Goal: Transaction & Acquisition: Purchase product/service

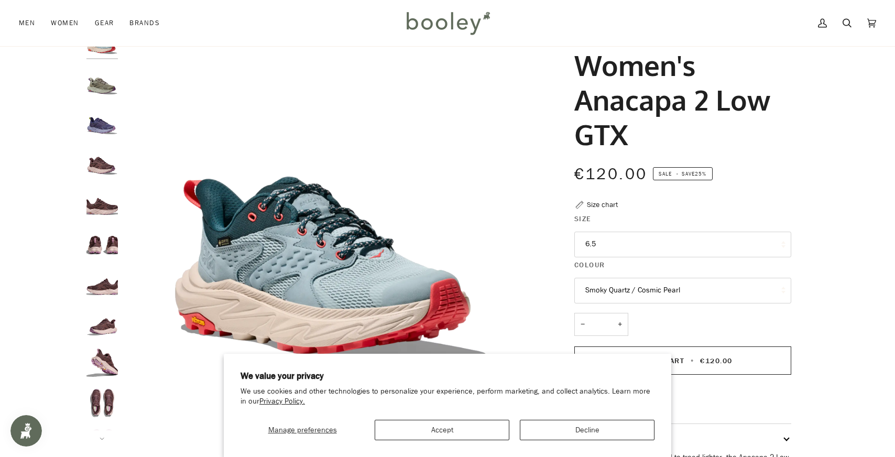
scroll to position [48, 0]
click at [479, 425] on button "Accept" at bounding box center [442, 430] width 135 height 20
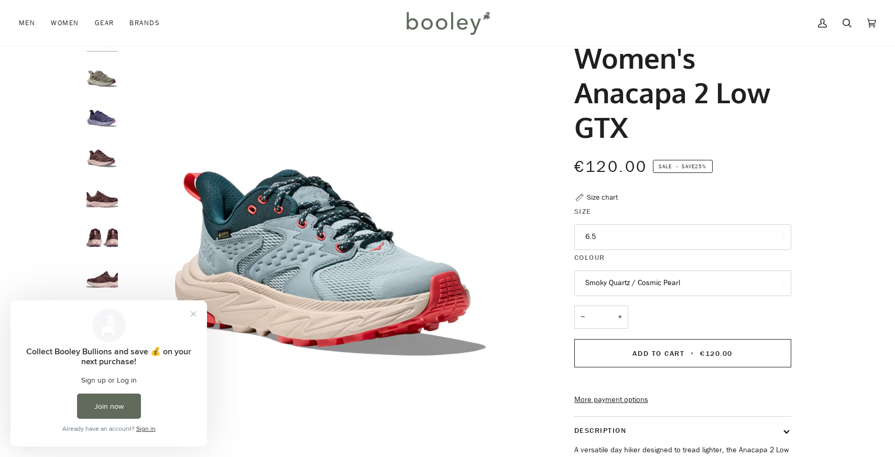
scroll to position [0, 0]
click at [607, 289] on button "Smoky Quartz / Cosmic Pearl" at bounding box center [682, 283] width 217 height 26
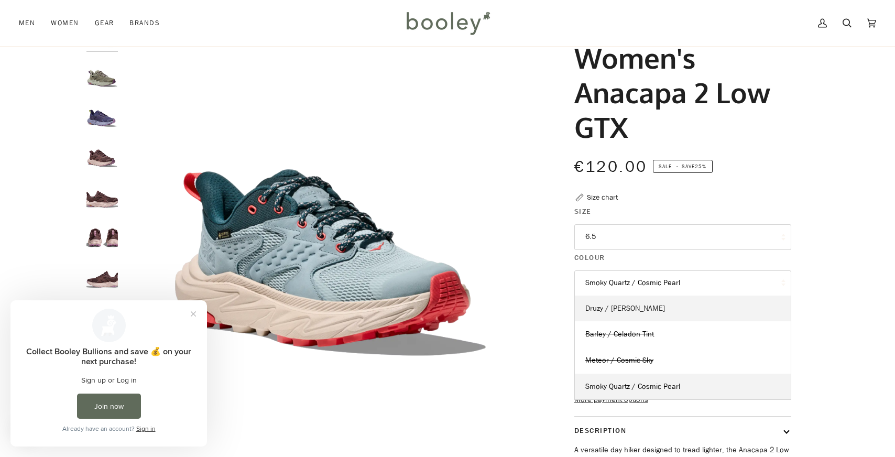
scroll to position [62, 0]
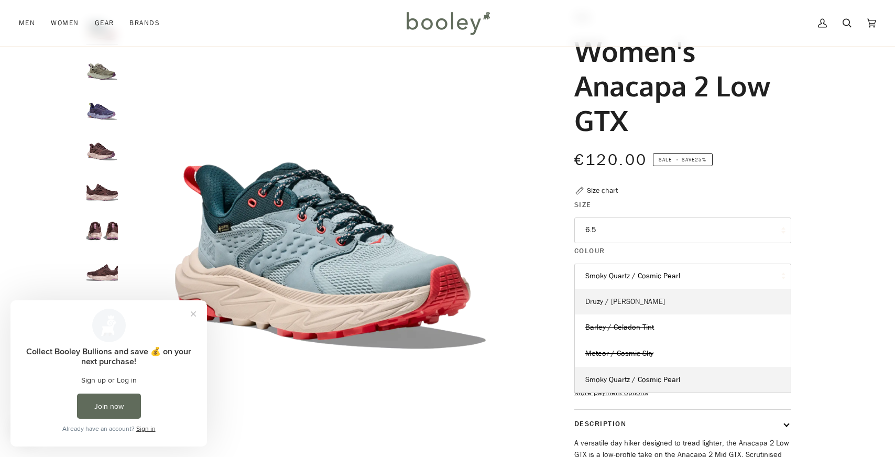
click at [603, 304] on span "Druzy / [PERSON_NAME]" at bounding box center [625, 302] width 80 height 10
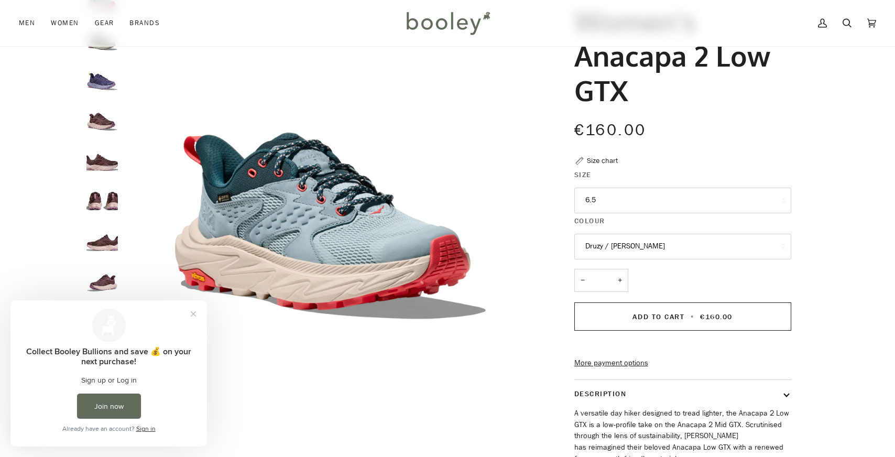
scroll to position [112, 0]
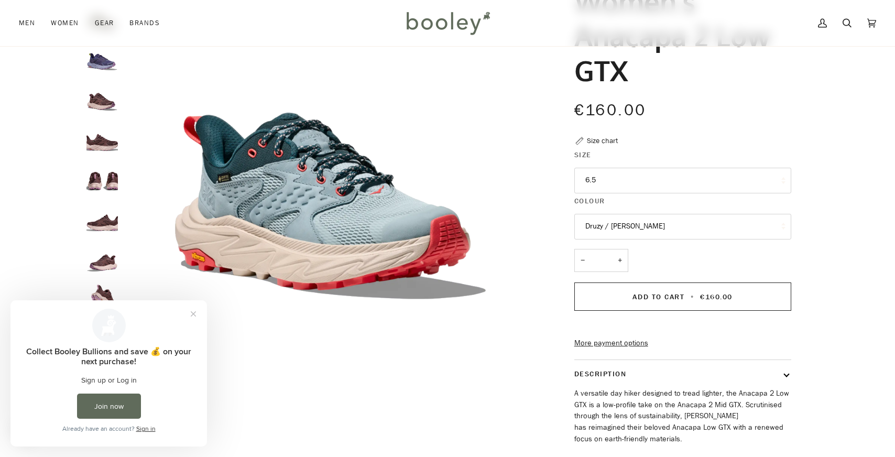
click at [600, 235] on button "Druzy / [PERSON_NAME]" at bounding box center [682, 227] width 217 height 26
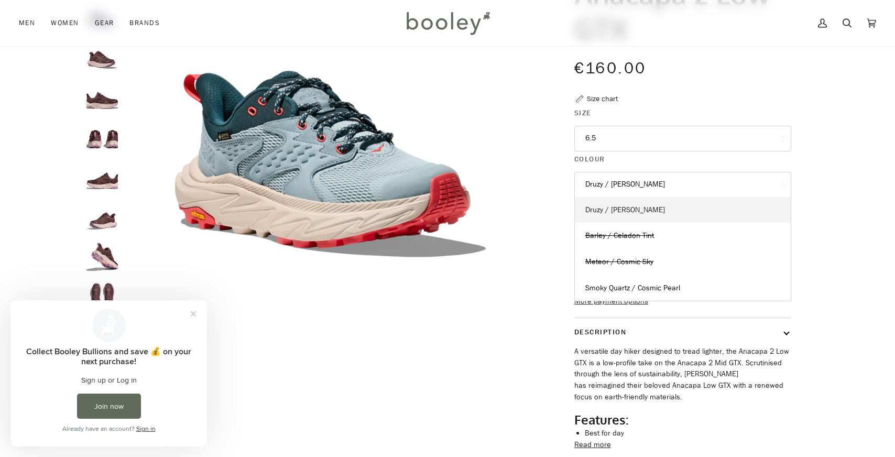
scroll to position [155, 0]
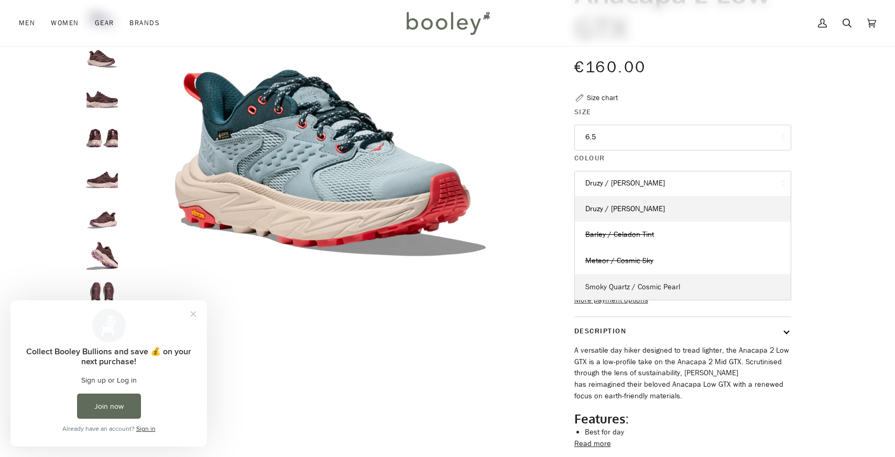
click at [606, 285] on span "Smoky Quartz / Cosmic Pearl" at bounding box center [632, 287] width 95 height 10
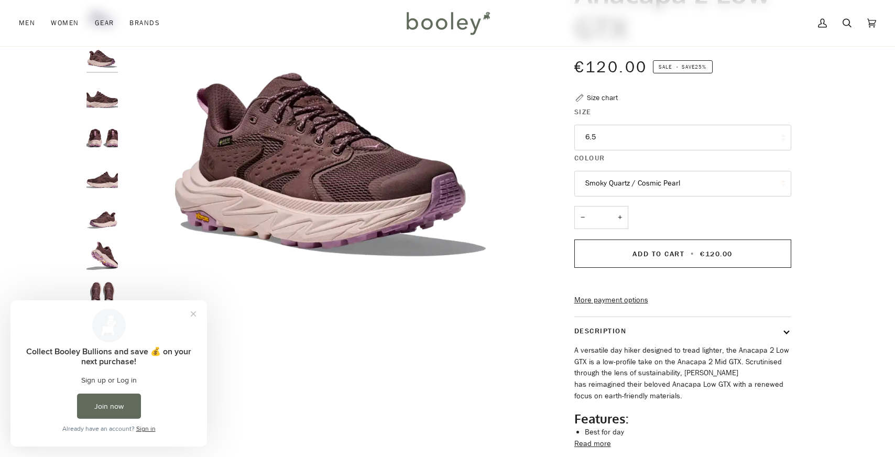
click at [604, 184] on button "Smoky Quartz / Cosmic Pearl" at bounding box center [682, 184] width 217 height 26
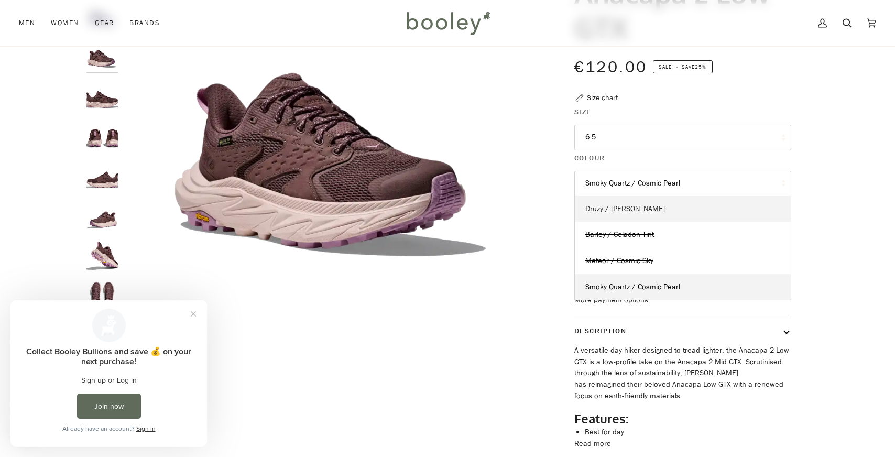
click at [606, 211] on span "Druzy / [PERSON_NAME]" at bounding box center [625, 209] width 80 height 10
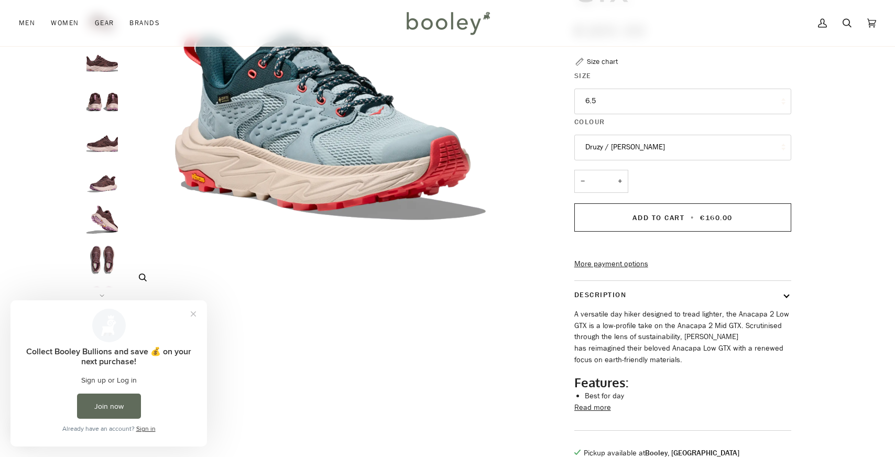
scroll to position [163, 0]
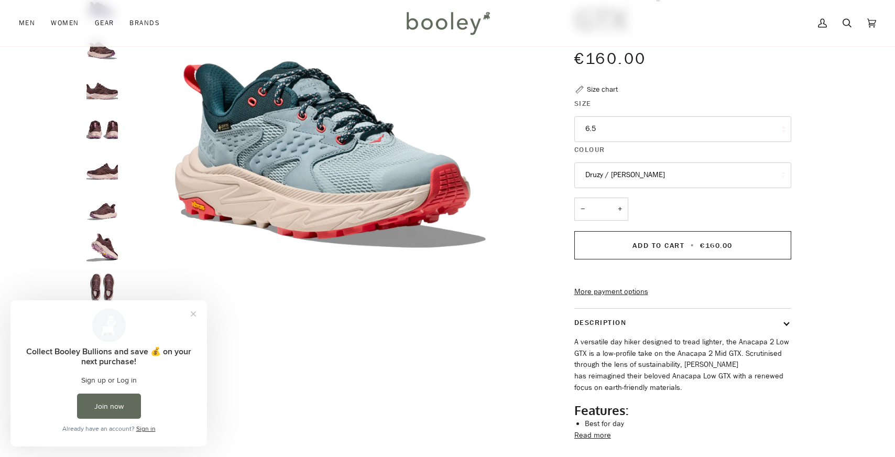
click at [603, 134] on button "6.5" at bounding box center [682, 129] width 217 height 26
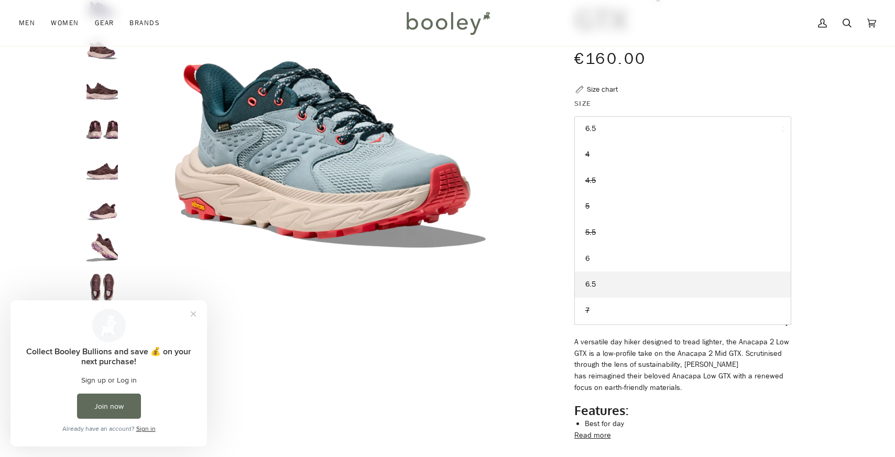
click at [520, 150] on img "Hoka Women's Anacapa 2 Low GTX Druzy / Dawn Light - Booley Galway" at bounding box center [330, 117] width 415 height 415
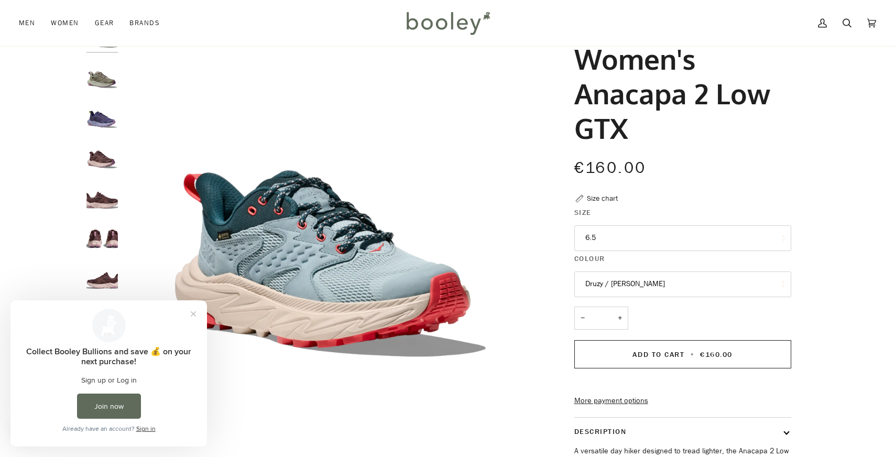
scroll to position [65, 0]
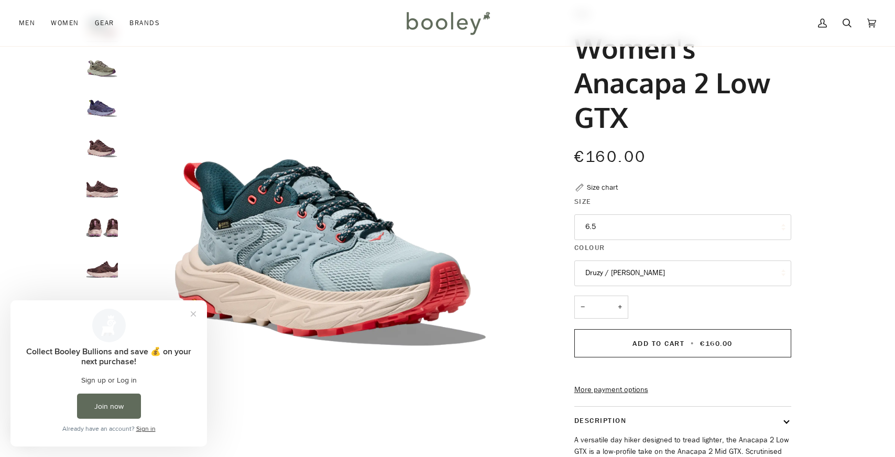
click at [604, 269] on button "Druzy / [PERSON_NAME]" at bounding box center [682, 273] width 217 height 26
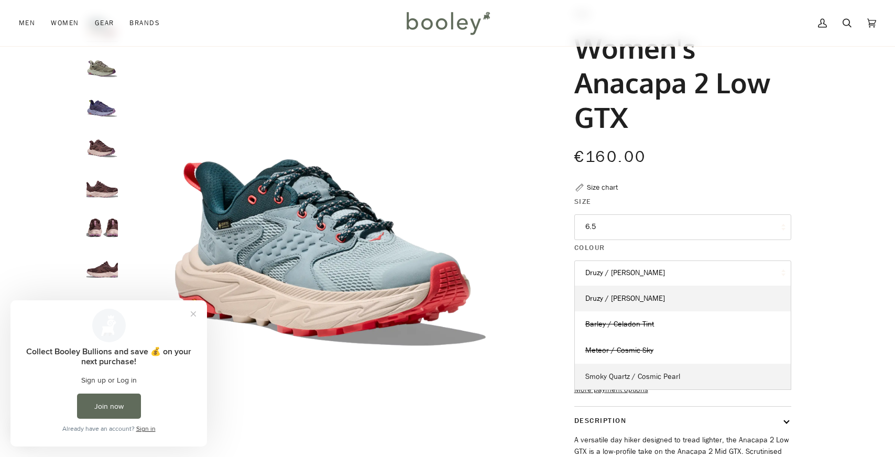
click at [607, 376] on span "Smoky Quartz / Cosmic Pearl" at bounding box center [632, 377] width 95 height 10
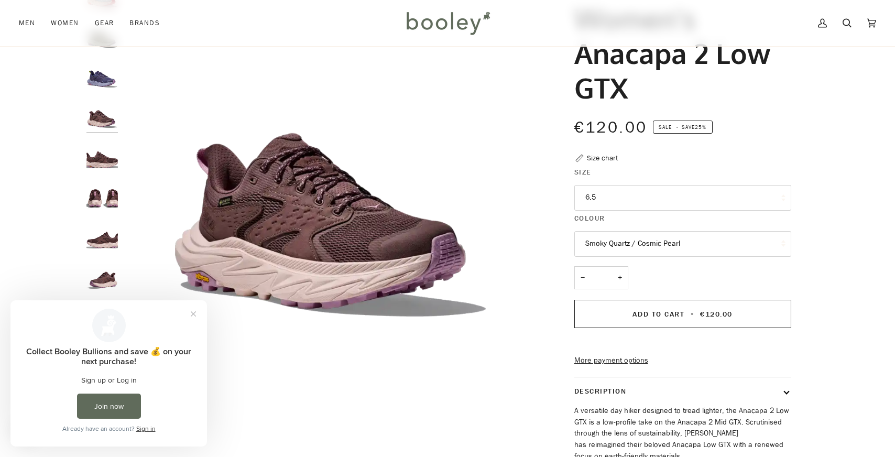
scroll to position [99, 0]
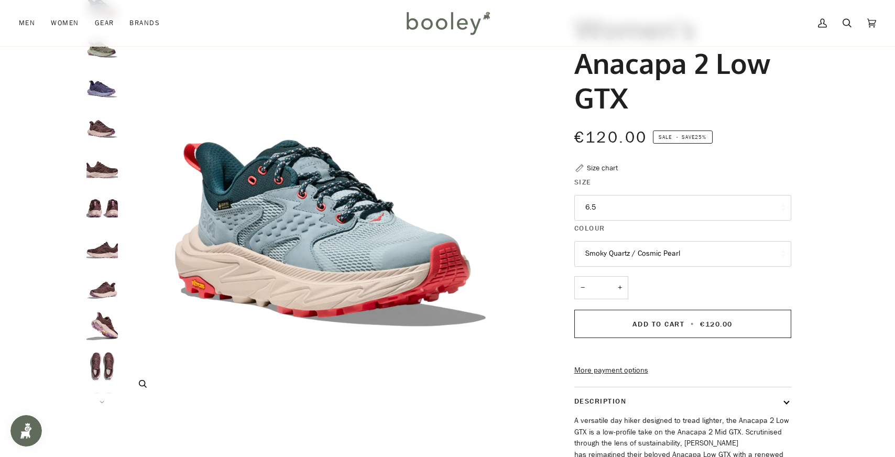
scroll to position [84, 0]
click at [603, 201] on button "6.5" at bounding box center [682, 208] width 217 height 26
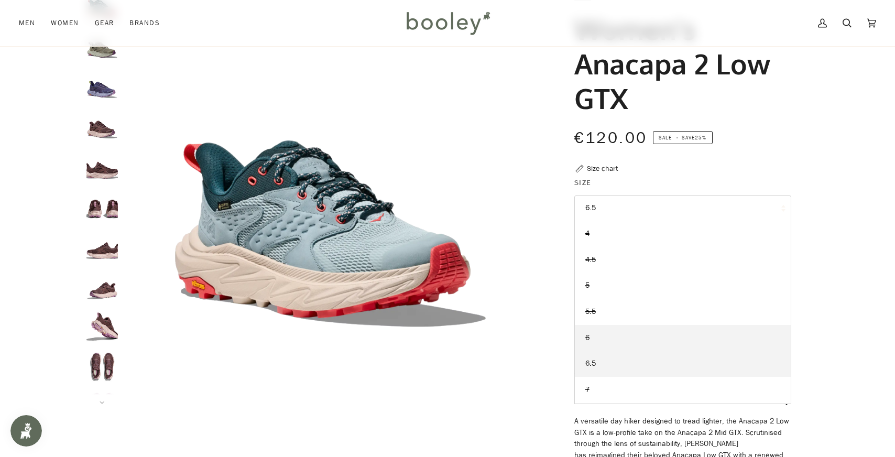
click at [597, 338] on link "6" at bounding box center [683, 338] width 216 height 26
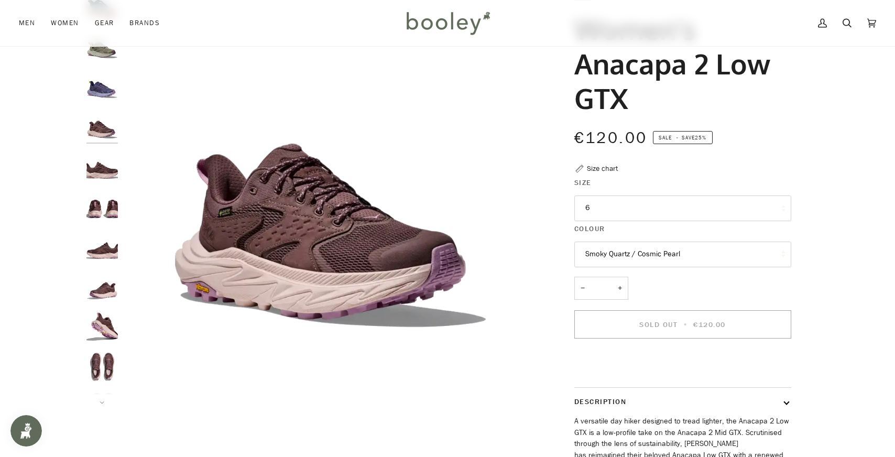
click at [602, 213] on button "6" at bounding box center [682, 208] width 217 height 26
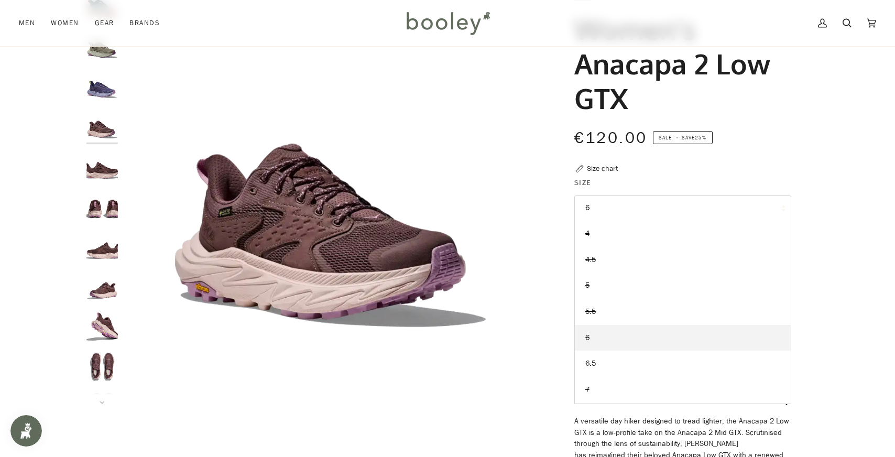
click at [595, 336] on link "6" at bounding box center [683, 338] width 216 height 26
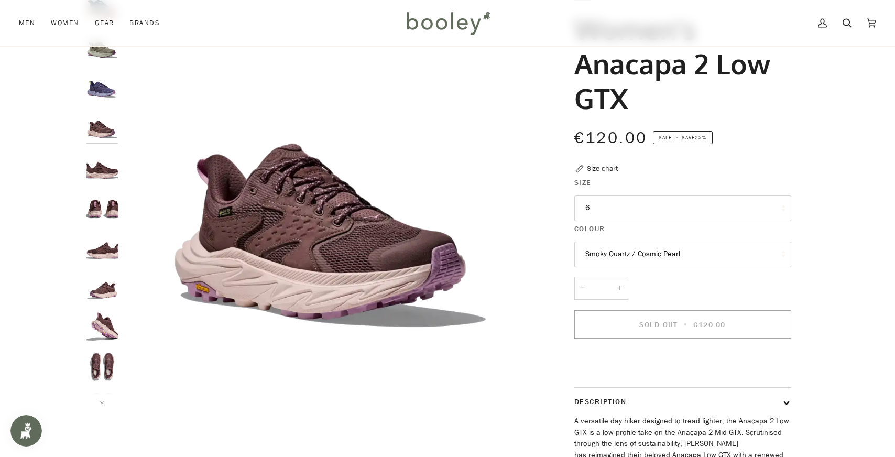
click at [540, 249] on div "Hoka Women's Anacapa 2 Low GTX €120.00 Sale • Save 25% Size chart Size 6 4 4.5 −" at bounding box center [673, 283] width 271 height 586
click at [597, 253] on button "Smoky Quartz / Cosmic Pearl" at bounding box center [682, 255] width 217 height 26
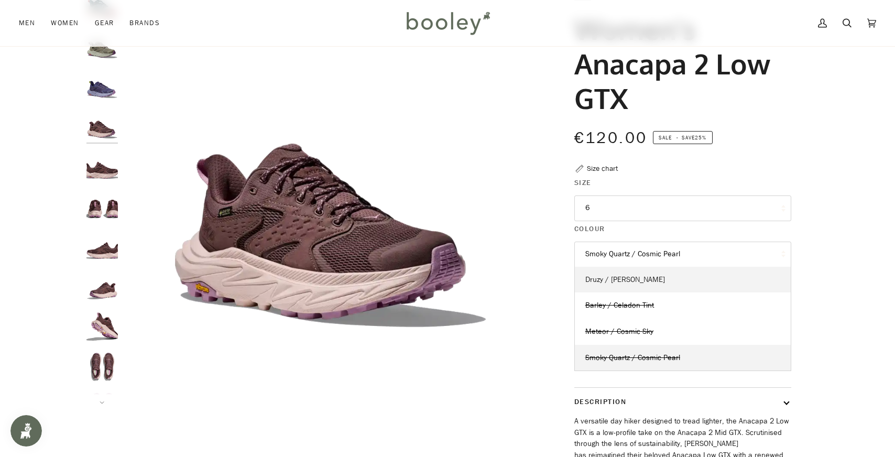
click at [601, 278] on span "Druzy / [PERSON_NAME]" at bounding box center [625, 280] width 80 height 10
